Goal: Find specific fact: Find specific fact

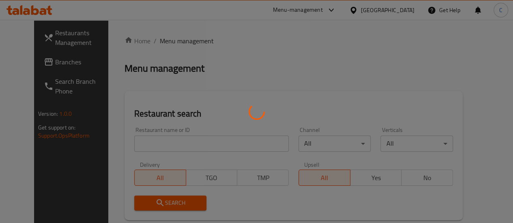
click at [158, 141] on div at bounding box center [256, 111] width 513 height 223
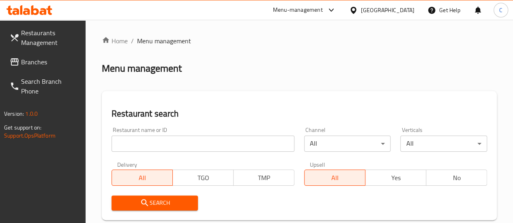
click at [152, 143] on input "search" at bounding box center [203, 144] width 183 height 16
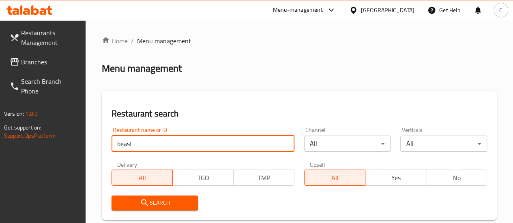
type input "beast"
click button "Search" at bounding box center [155, 203] width 87 height 15
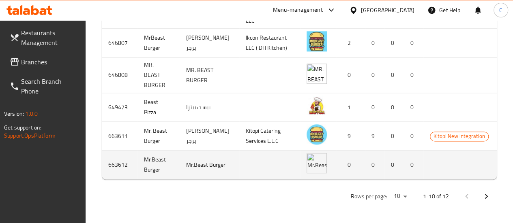
scroll to position [507, 0]
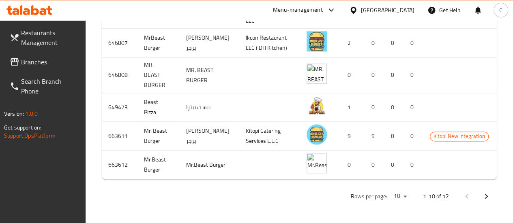
click at [480, 200] on button "Next page" at bounding box center [486, 196] width 19 height 19
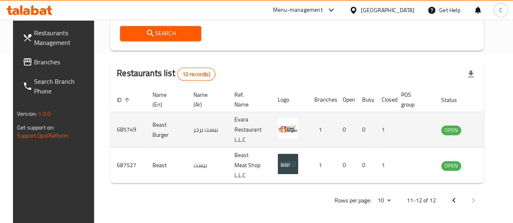
scroll to position [172, 0]
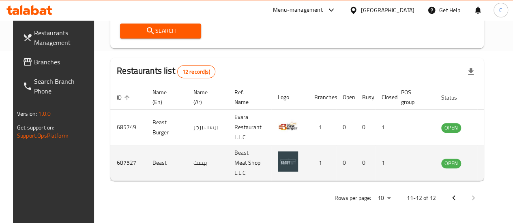
click at [122, 165] on td "687527" at bounding box center [128, 164] width 36 height 36
click at [121, 162] on td "687527" at bounding box center [128, 164] width 36 height 36
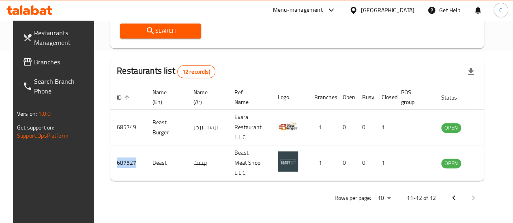
copy td "687527"
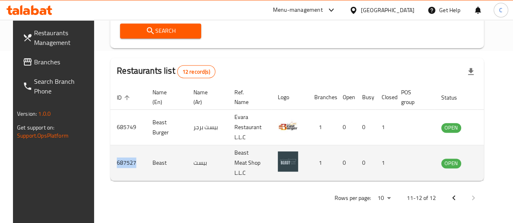
copy td "687527"
